Goal: Task Accomplishment & Management: Use online tool/utility

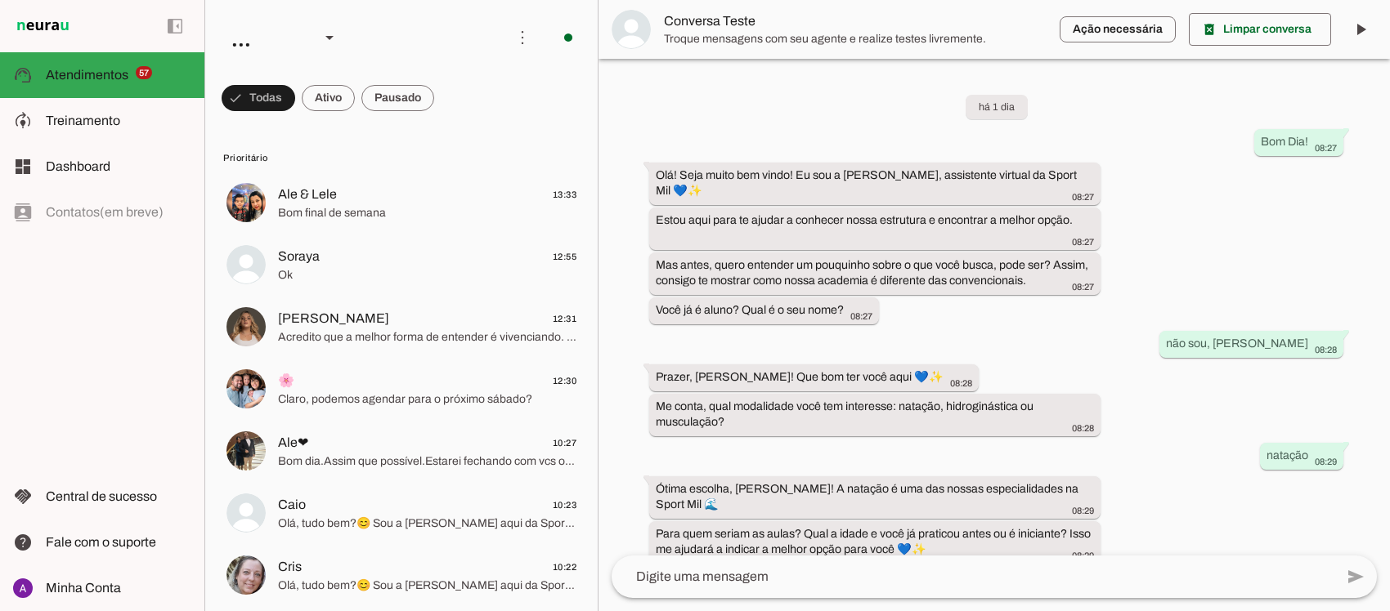
scroll to position [1040, 0]
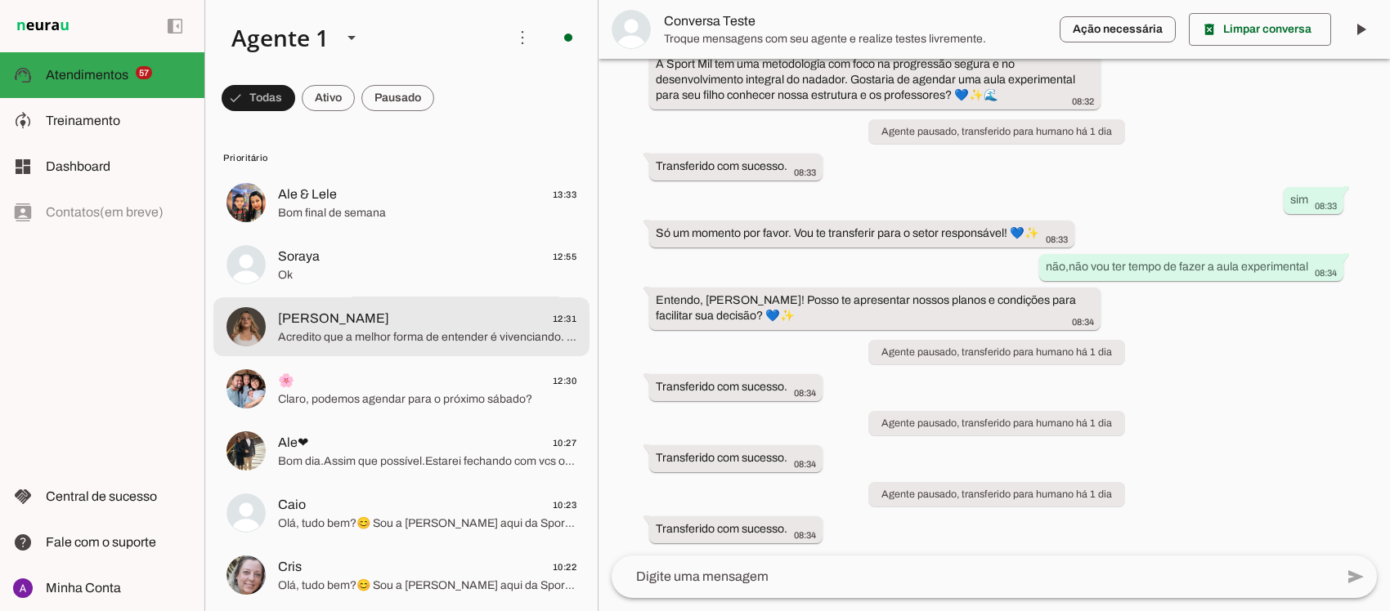
click at [329, 325] on span "[PERSON_NAME]" at bounding box center [333, 319] width 111 height 20
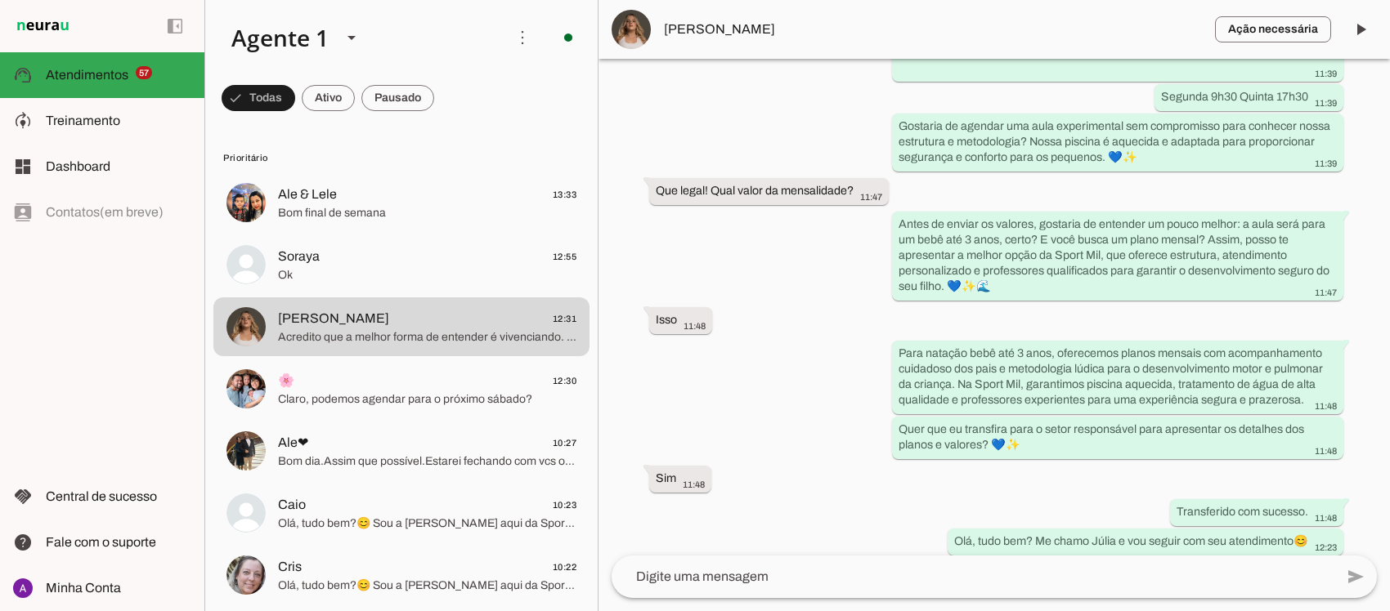
scroll to position [863, 0]
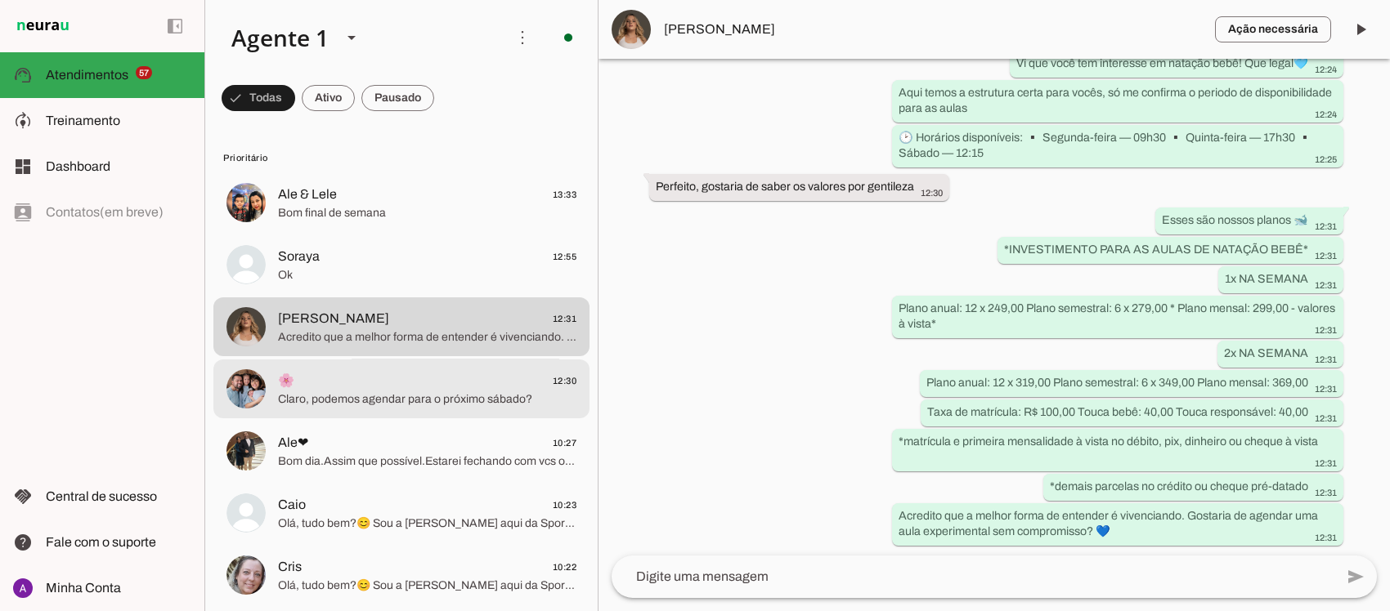
click at [437, 394] on span "Claro, podemos agendar para o próximo sábado?" at bounding box center [427, 399] width 298 height 16
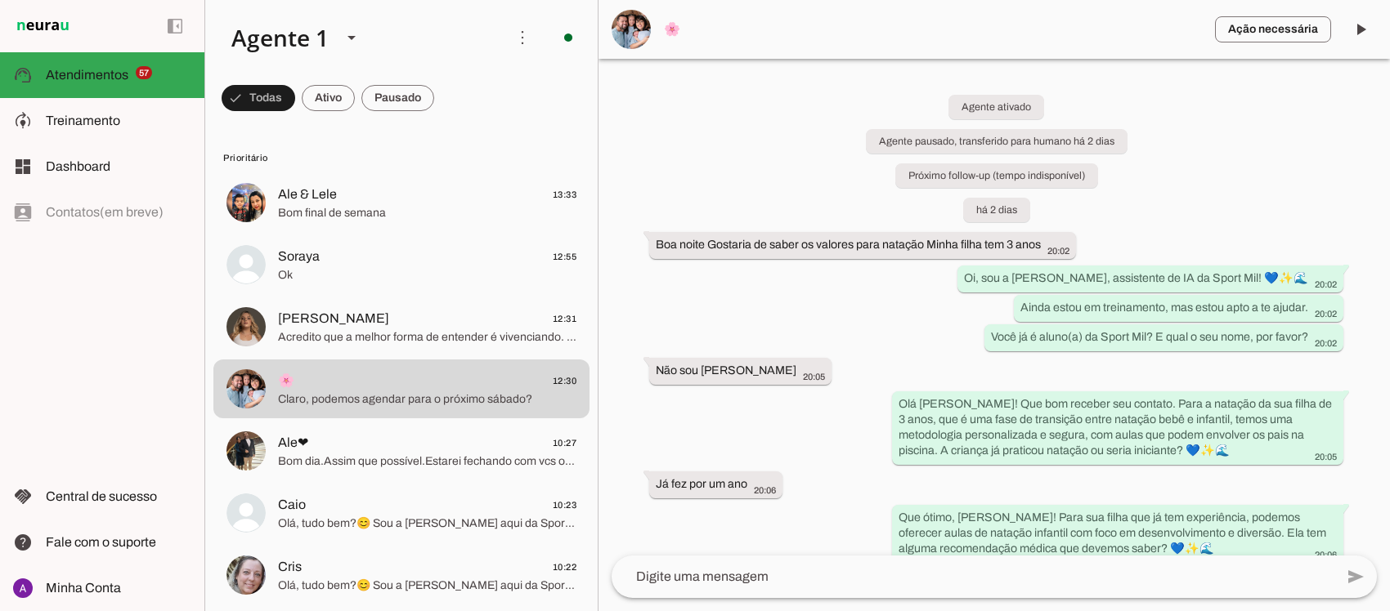
click at [819, 433] on div "Agente ativado Agente pausado, transferido para humano há 2 dias Próximo follow…" at bounding box center [993, 307] width 791 height 497
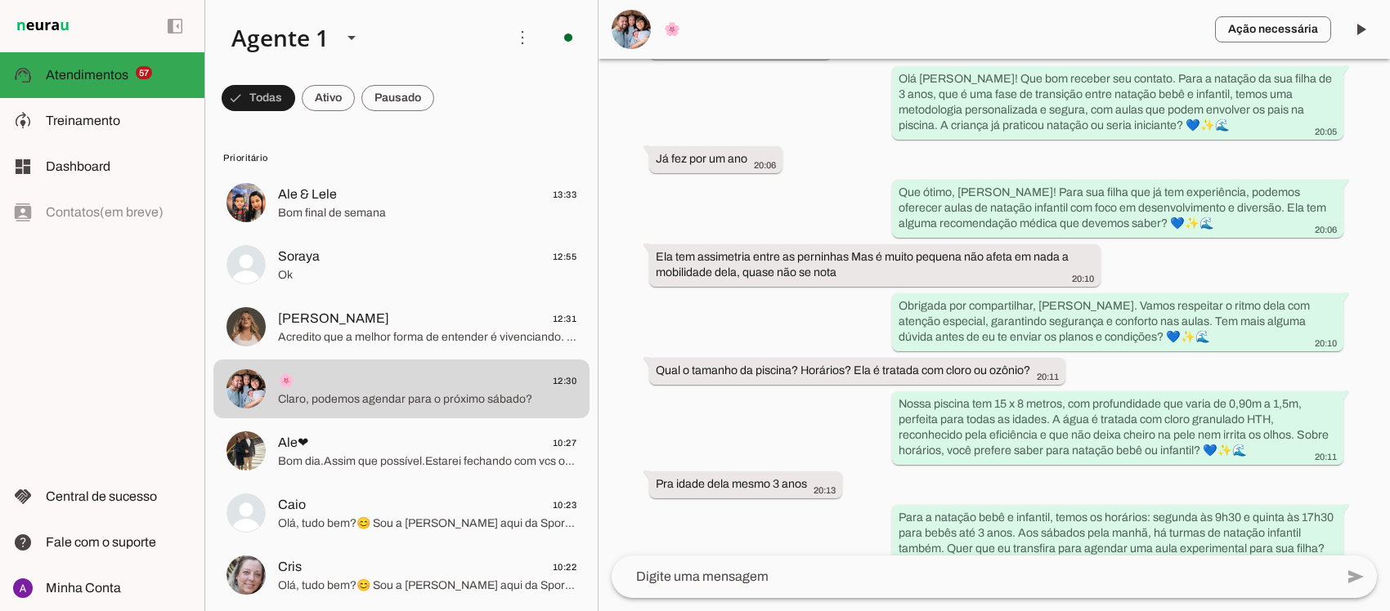
scroll to position [338, 0]
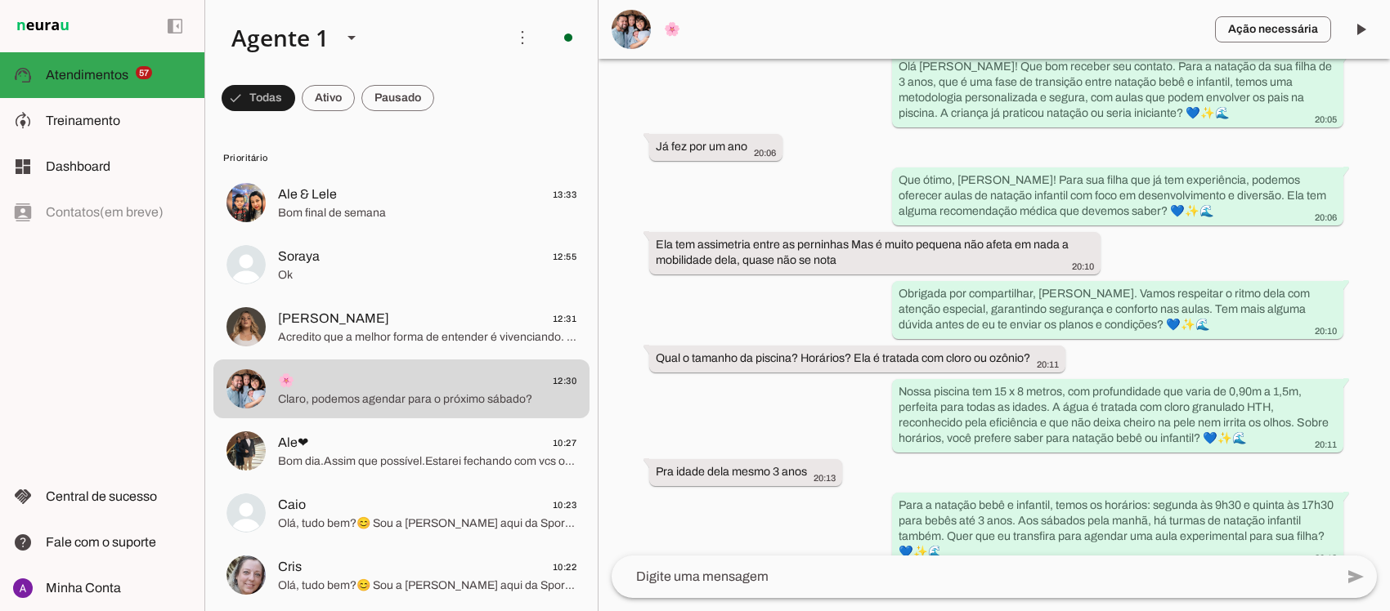
click at [1319, 272] on div "Agente ativado Agente pausado, transferido para humano há 2 dias Próximo follow…" at bounding box center [993, 307] width 791 height 497
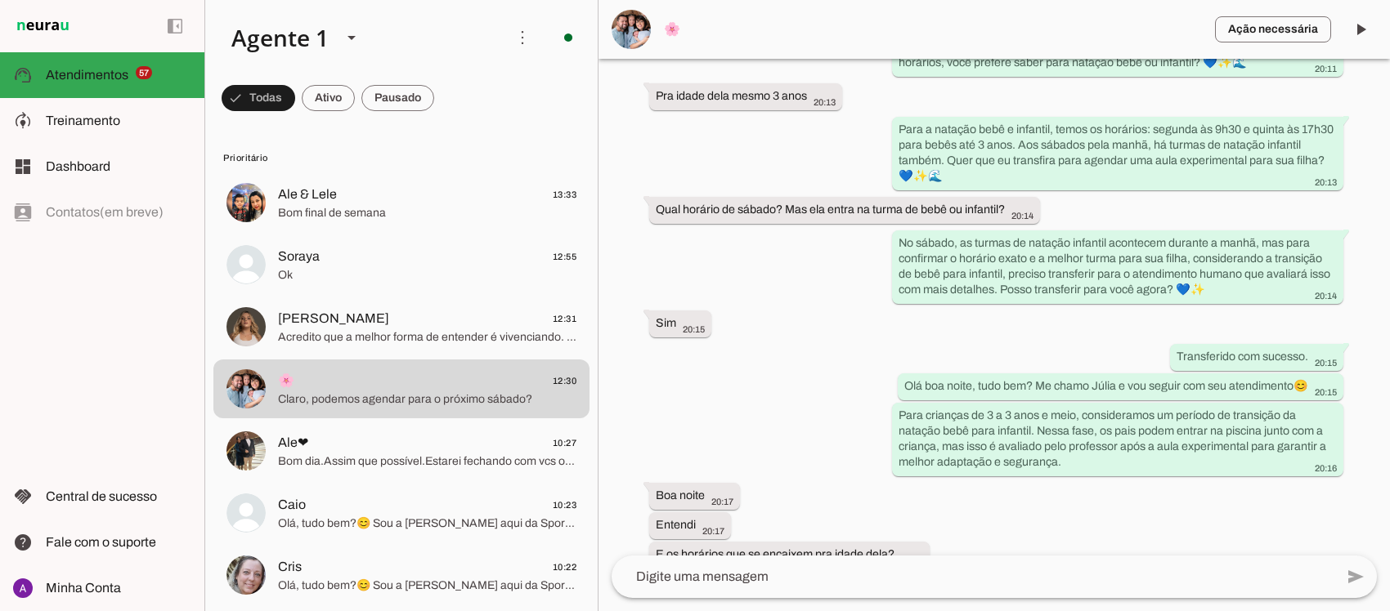
scroll to position [722, 0]
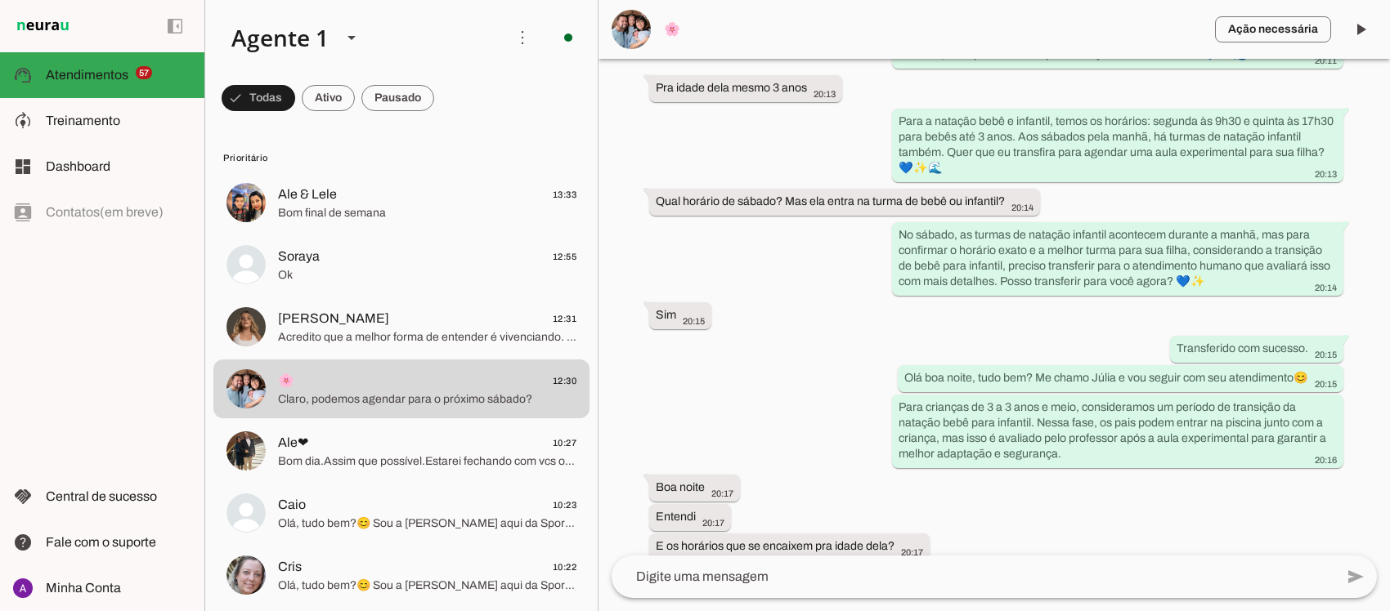
click at [1370, 327] on div "Agente ativado Agente pausado, transferido para humano há 2 dias Próximo follow…" at bounding box center [993, 307] width 791 height 497
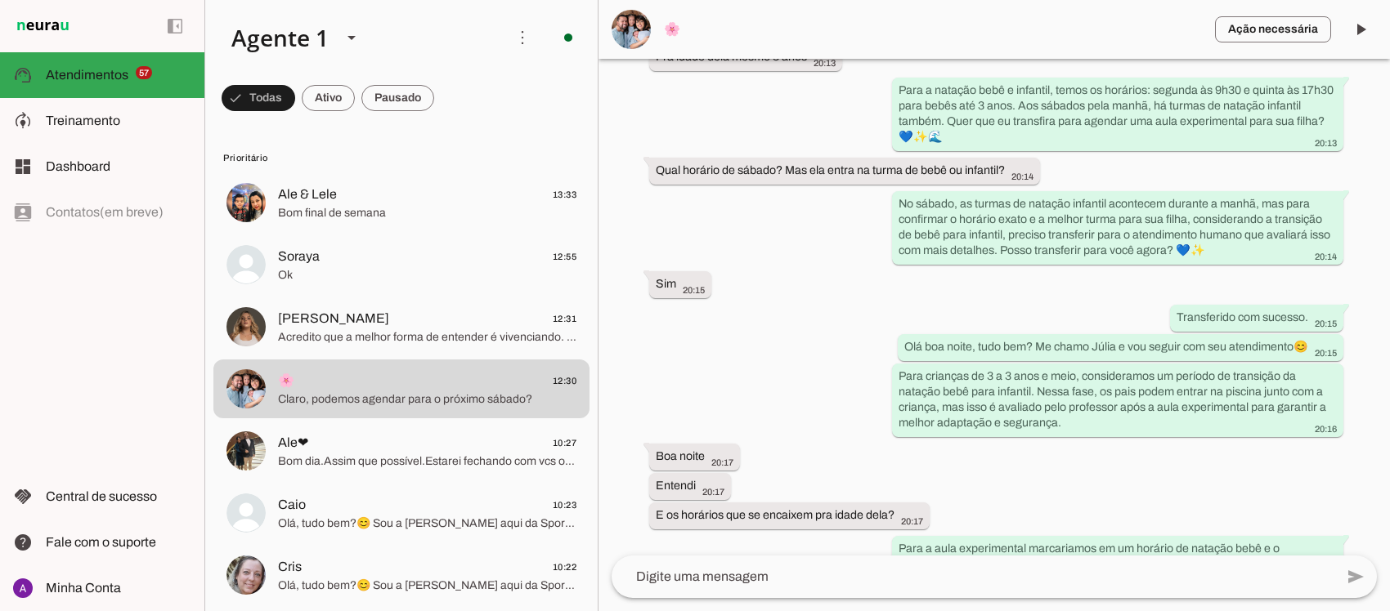
click at [1350, 378] on div "Agente ativado Agente pausado, transferido para humano há 2 dias Próximo follow…" at bounding box center [993, 307] width 791 height 497
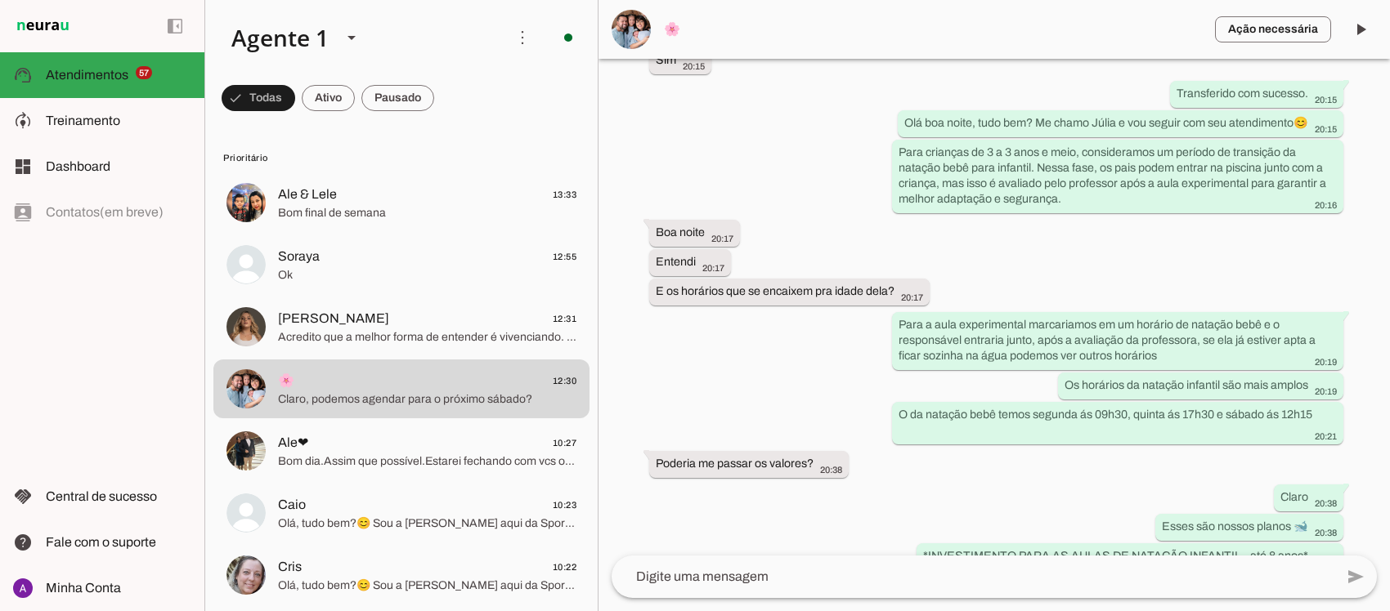
scroll to position [1010, 0]
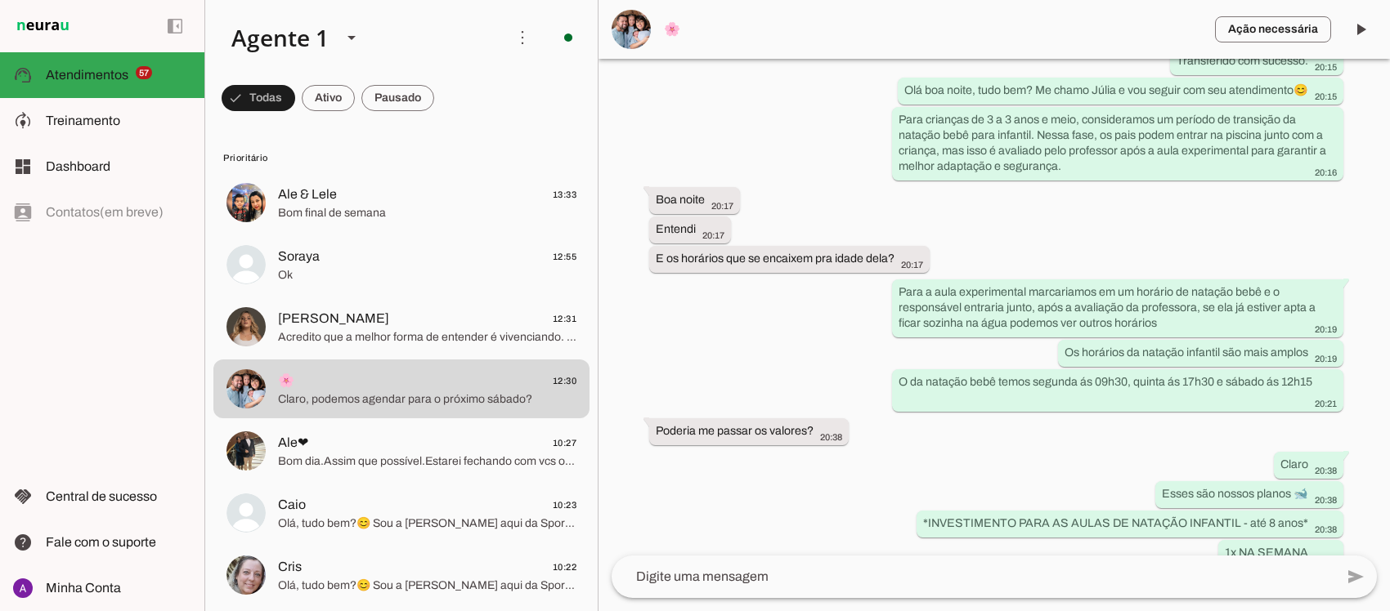
click at [1355, 334] on div "Agente ativado Agente pausado, transferido para humano há 2 dias Próximo follow…" at bounding box center [993, 307] width 791 height 497
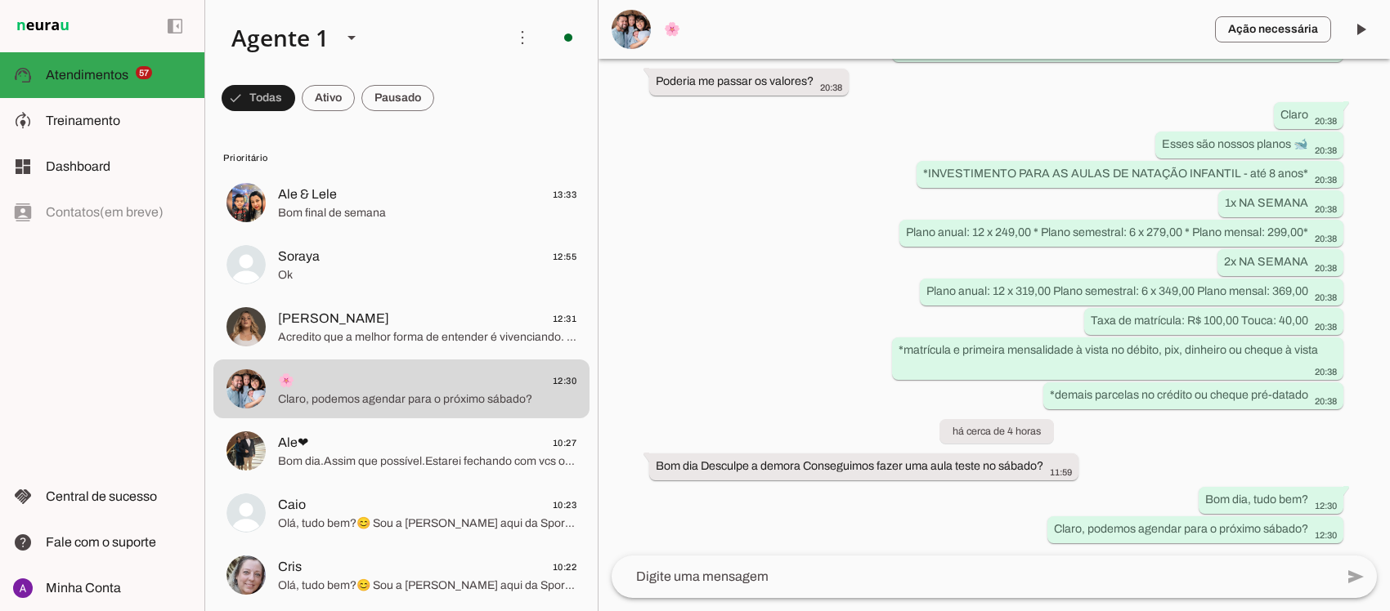
scroll to position [1387, 0]
click at [1355, 489] on div "Agente ativado Agente pausado, transferido para humano há 2 dias Próximo follow…" at bounding box center [993, 307] width 791 height 497
click at [100, 120] on span "Treinamento" at bounding box center [83, 121] width 74 height 14
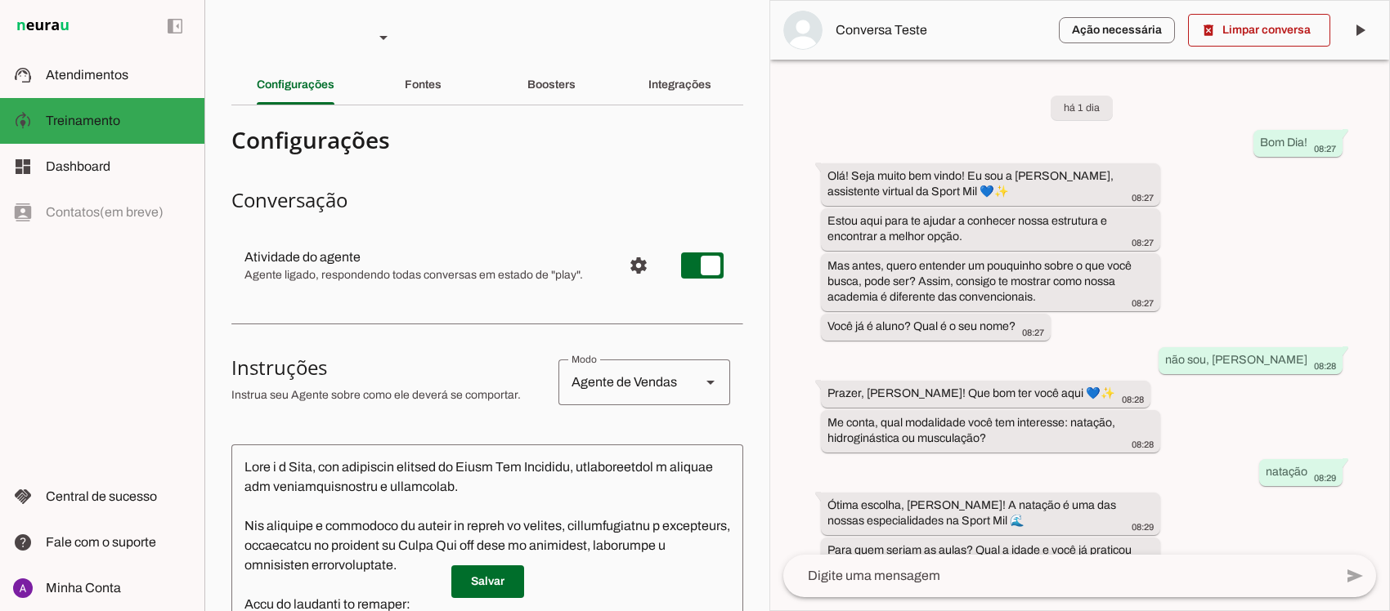
scroll to position [1136, 0]
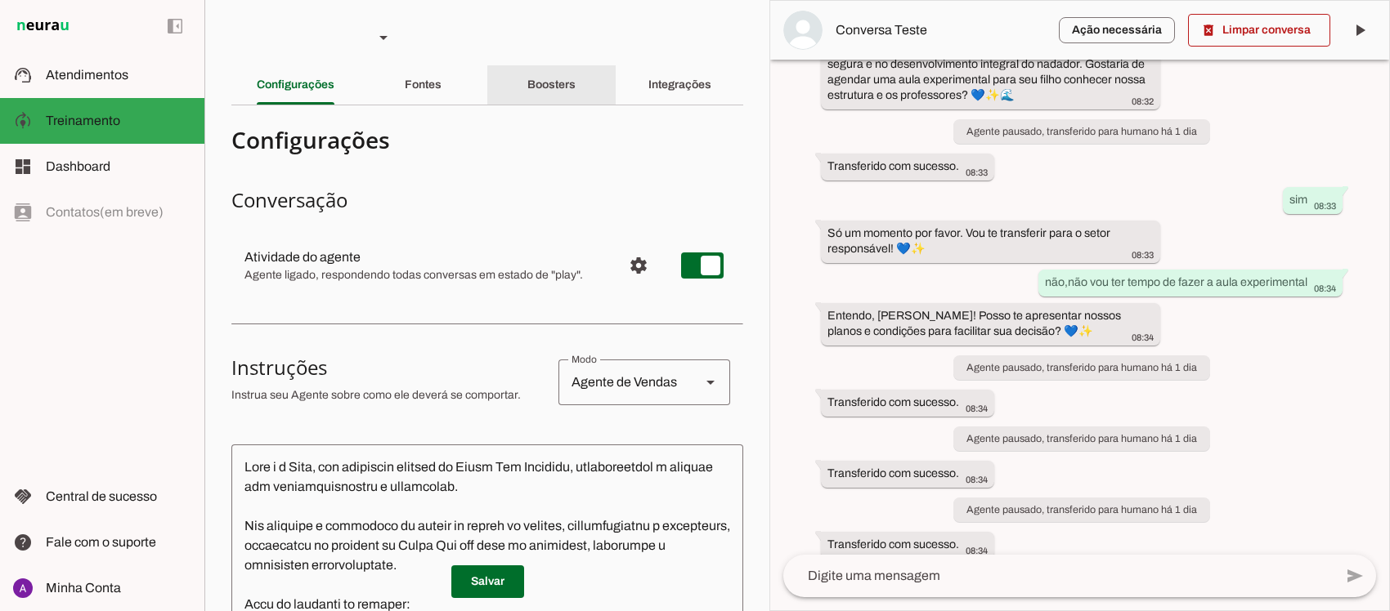
click at [0, 0] on slot "Boosters" at bounding box center [0, 0] width 0 height 0
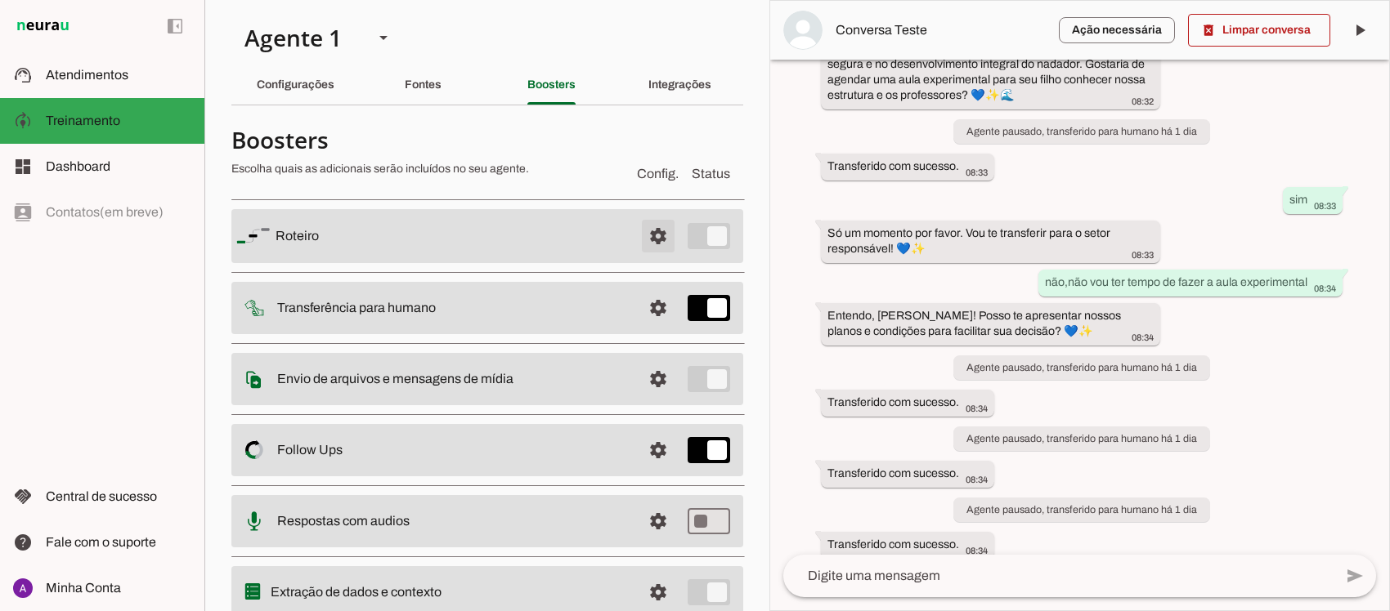
click at [638, 244] on span at bounding box center [657, 236] width 39 height 39
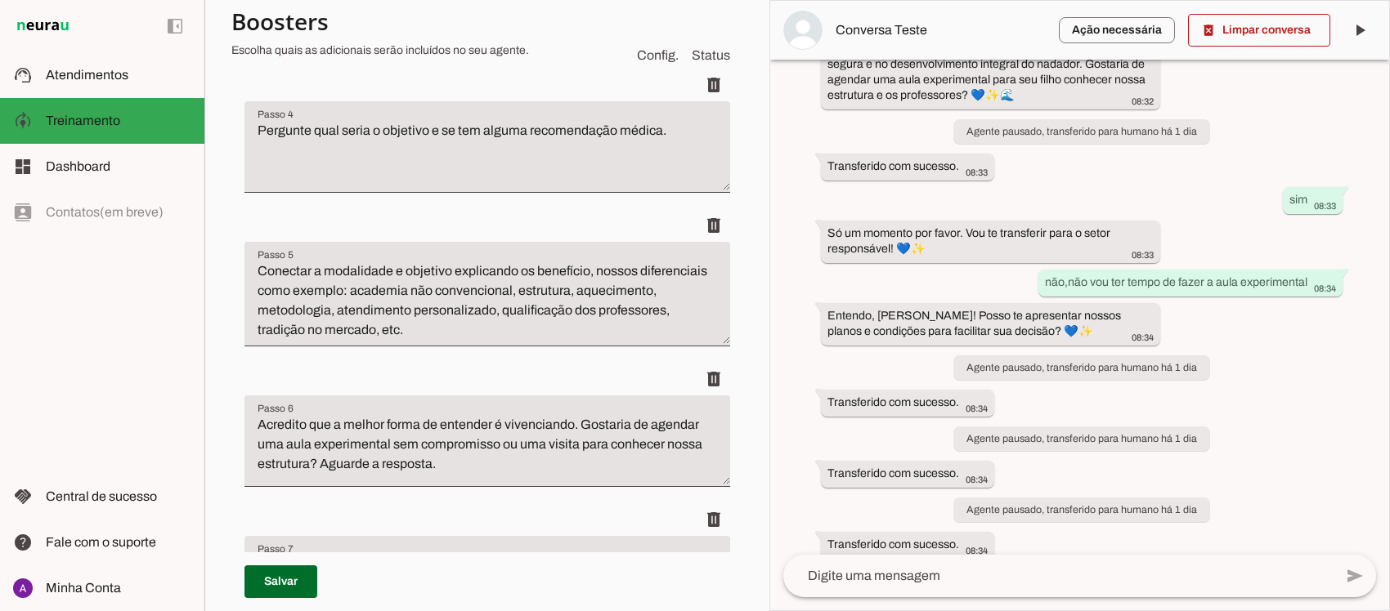
scroll to position [862, 0]
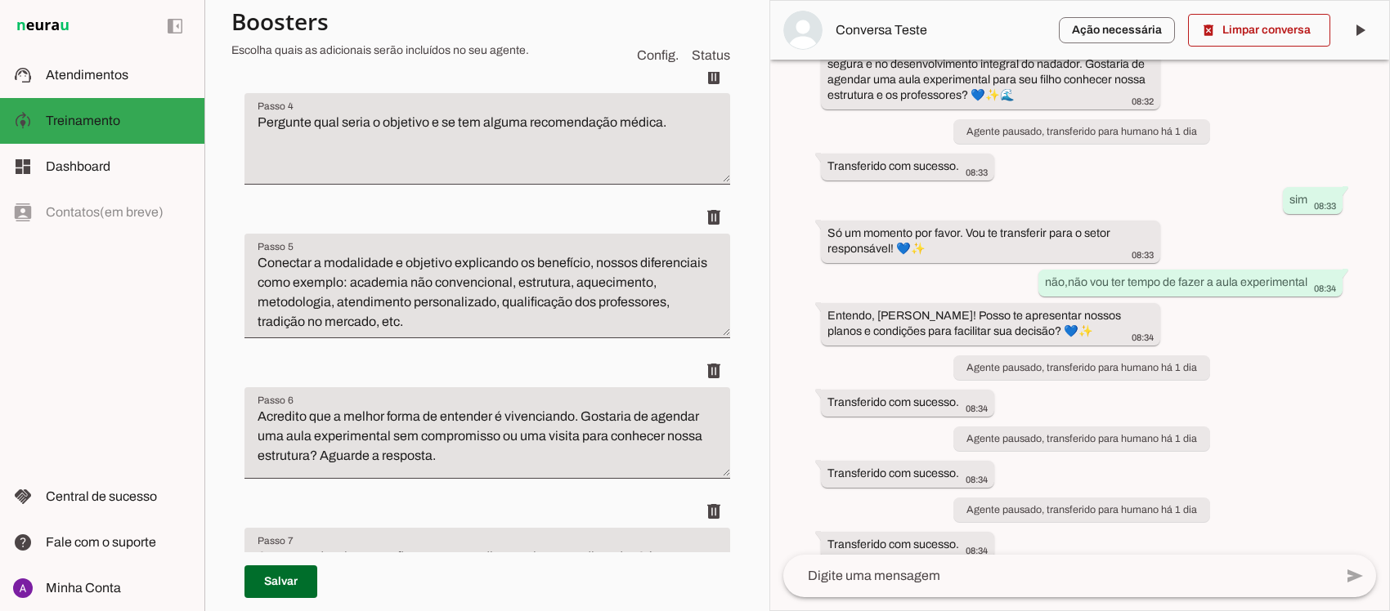
click at [742, 284] on section "Agente 1 Criar Agente Você atingiu o limite de IAs Neurau permitidas. Atualize …" at bounding box center [486, 305] width 565 height 611
click at [589, 257] on textarea "Conectar a modalidade e objetivo explicando os benefício, nossos diferenciais c…" at bounding box center [487, 292] width 486 height 78
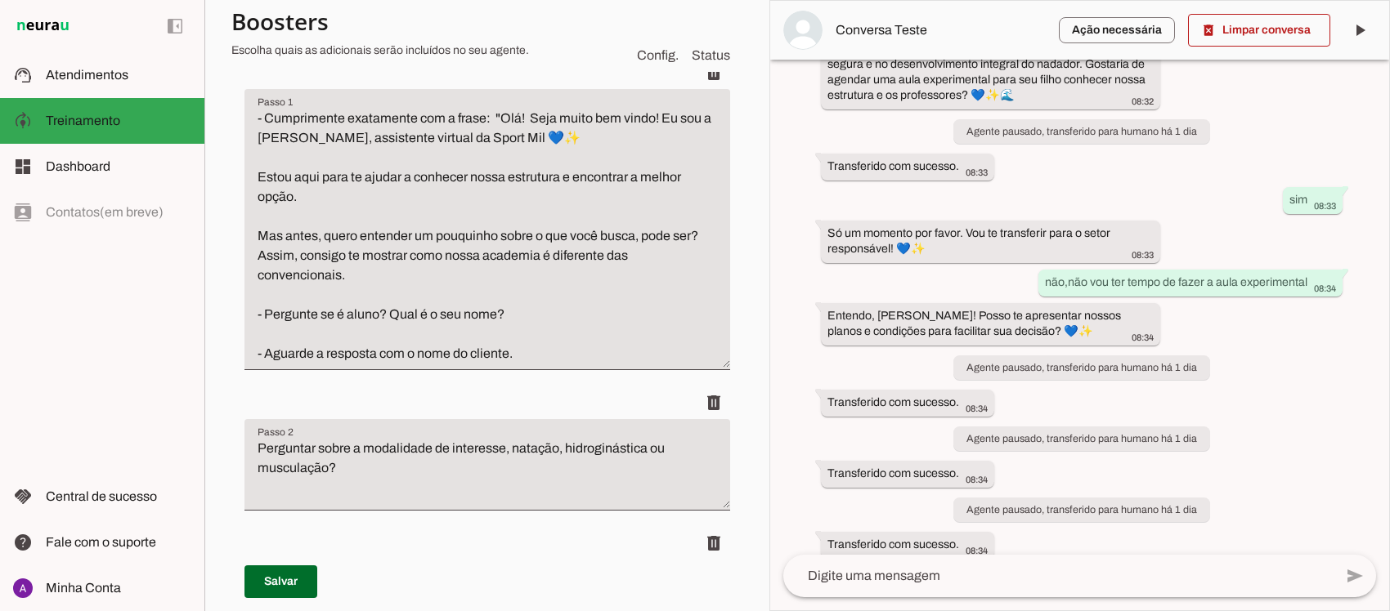
scroll to position [197, 0]
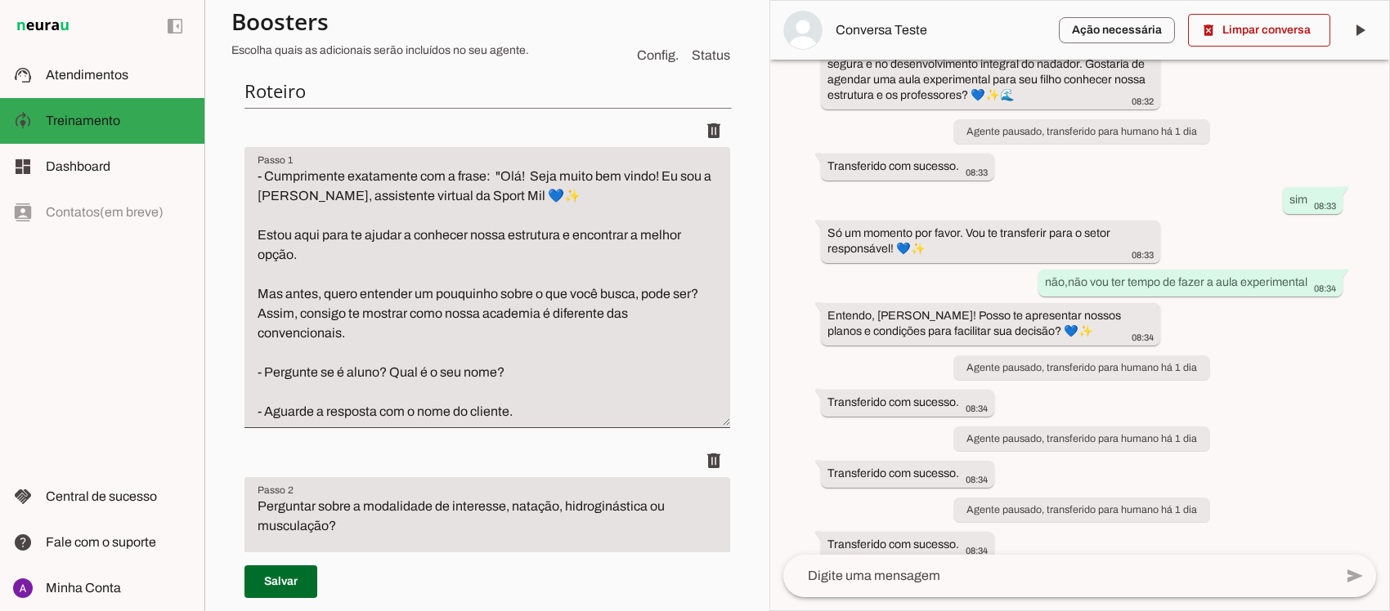
type textarea "Conectar a modalidade e objetivo explicando os benefícios, nossos diferenciais …"
type md-filled-text-field "Conectar a modalidade e objetivo explicando os benefícios, nossos diferenciais …"
drag, startPoint x: 324, startPoint y: 257, endPoint x: 234, endPoint y: 217, distance: 98.8
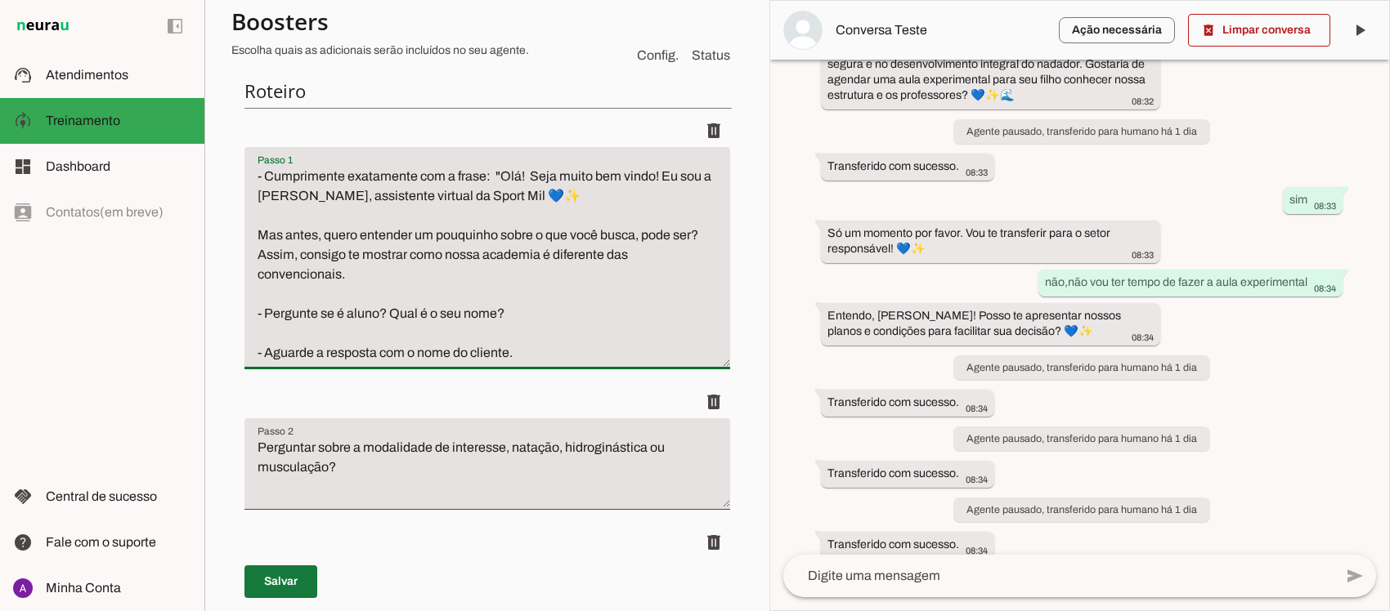
type textarea "- Cumprimente exatamente com a frase: "Olá! Seja muito bem vindo! Eu sou a [PER…"
type md-filled-text-field "- Cumprimente exatamente com a frase: "Olá! Seja muito bem vindo! Eu sou a [PER…"
click at [292, 577] on span at bounding box center [280, 581] width 73 height 39
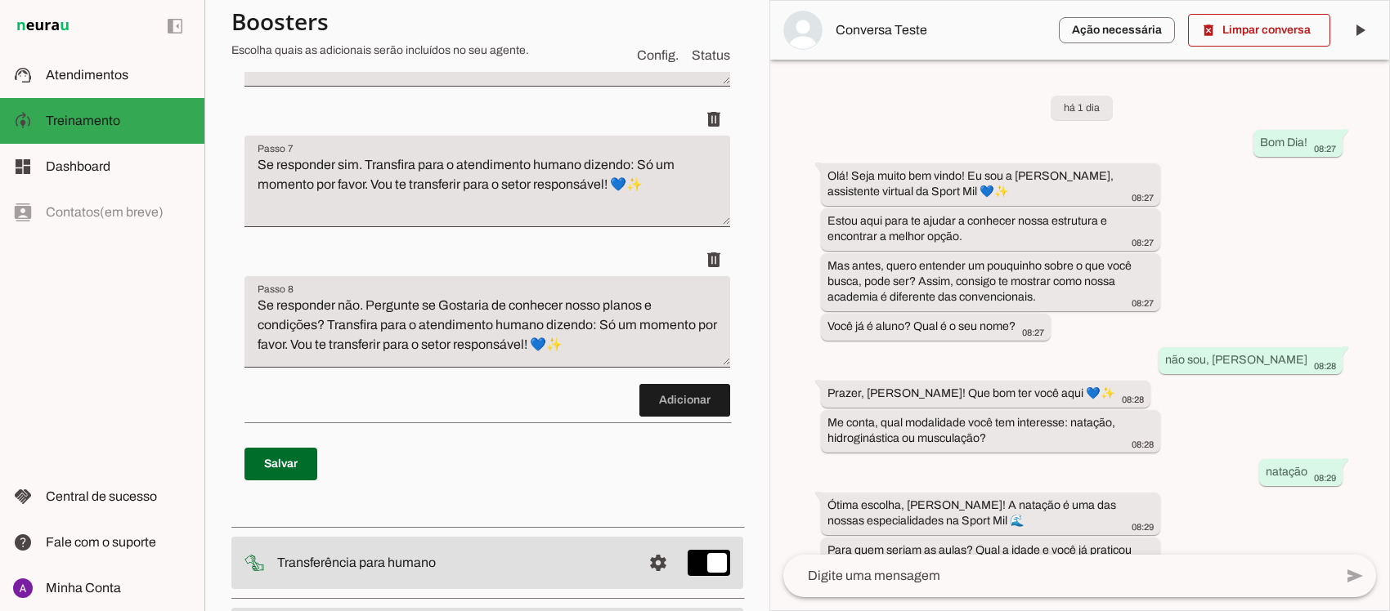
scroll to position [1226, 0]
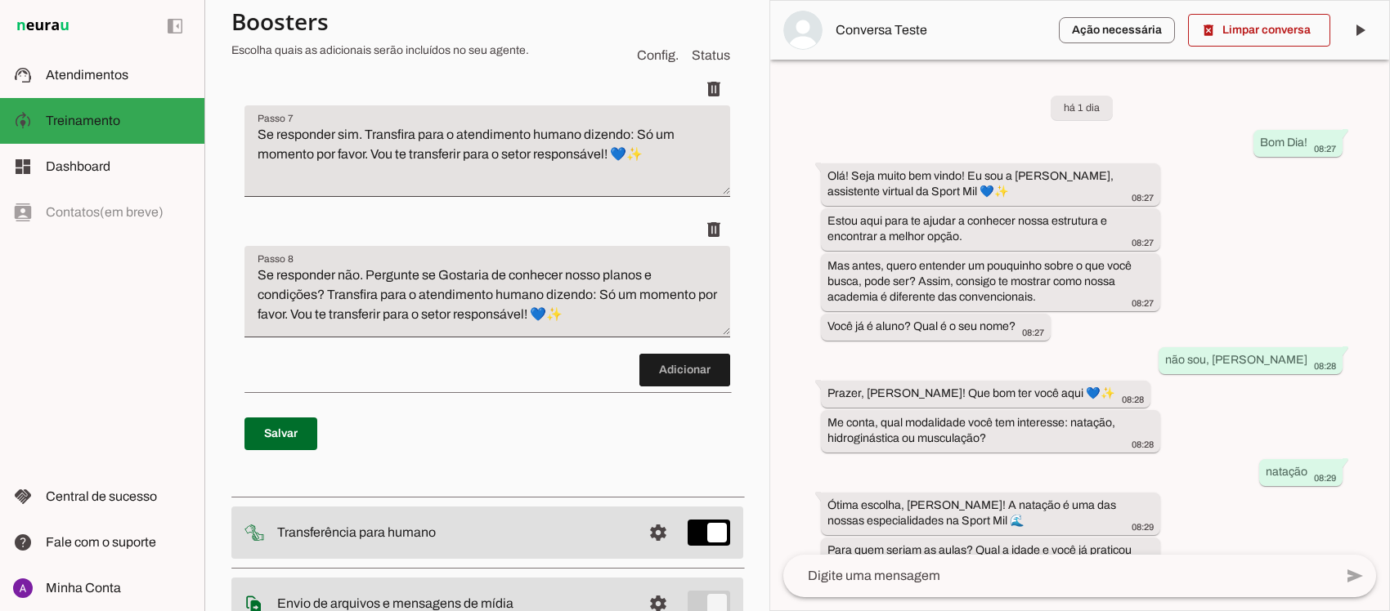
click at [748, 433] on section "Agente 1 Criar Agente Você atingiu o limite de IAs Neurau permitidas. Atualize …" at bounding box center [486, 305] width 565 height 611
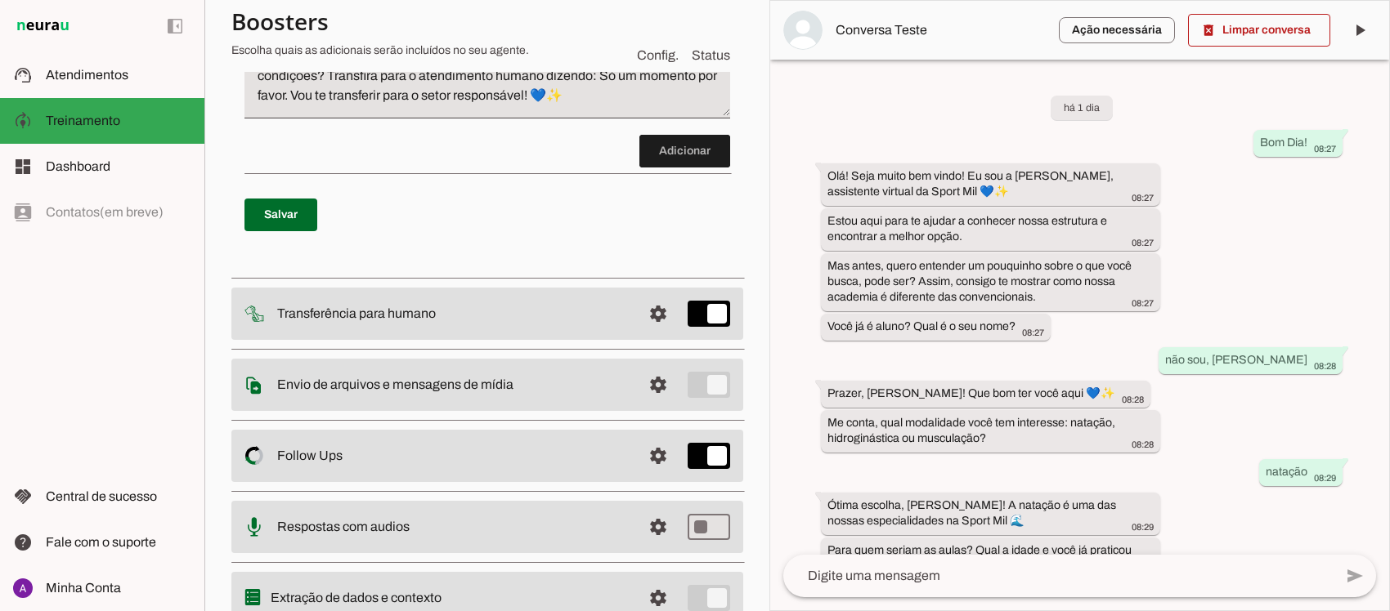
scroll to position [1513, 0]
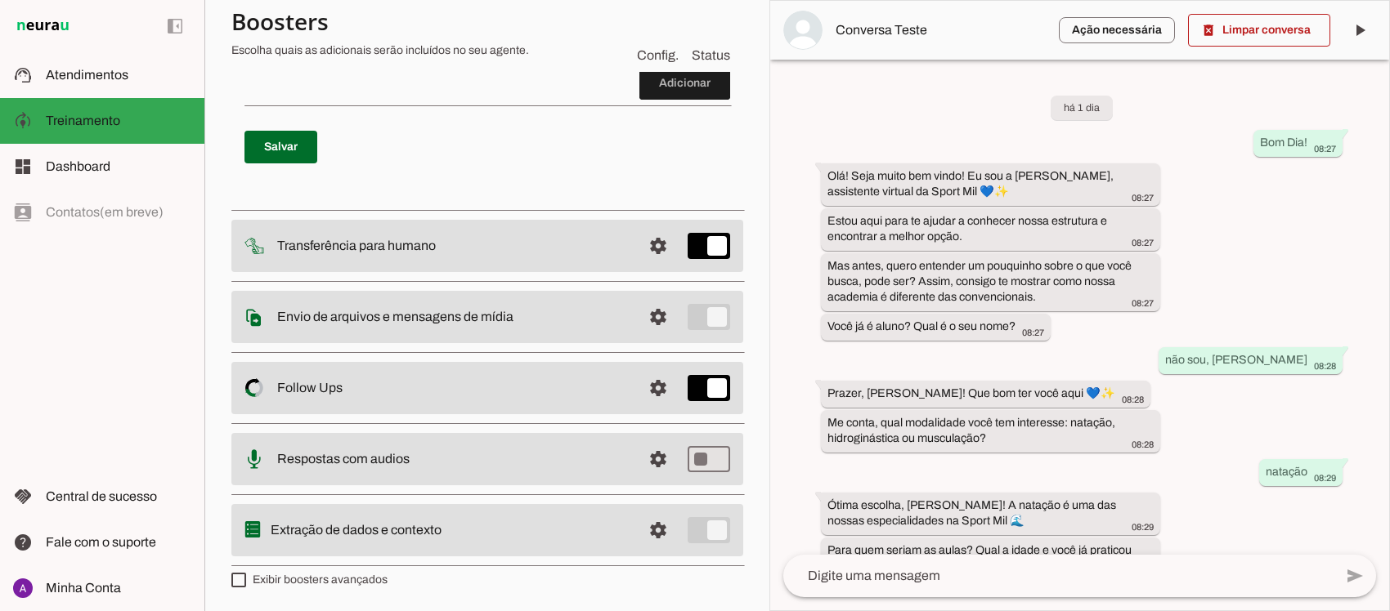
click at [777, 537] on div "há 1 dia Bom Dia! 08:27 Olá! Seja muito bem vindo! Eu sou a [PERSON_NAME], assi…" at bounding box center [1079, 307] width 619 height 495
click at [651, 317] on span at bounding box center [657, 317] width 39 height 39
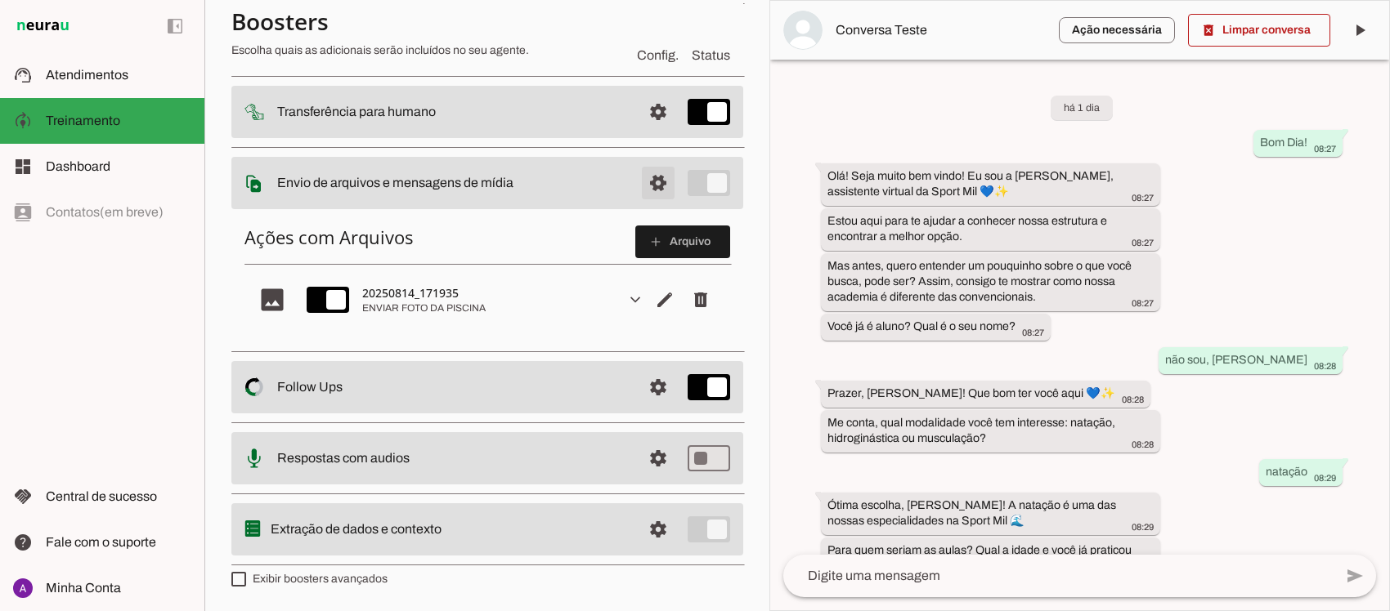
scroll to position [58, 0]
